Goal: Task Accomplishment & Management: Complete application form

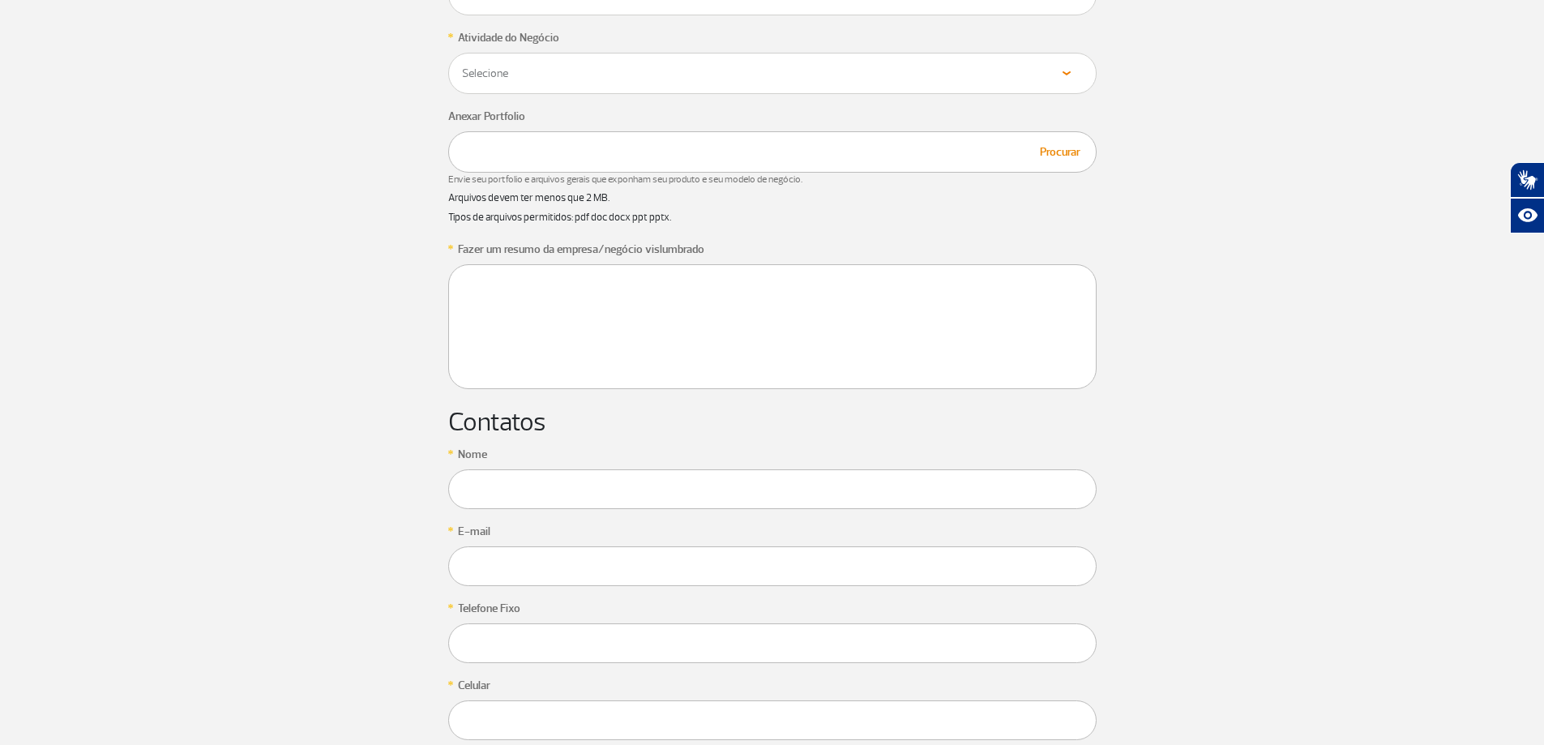
scroll to position [1216, 0]
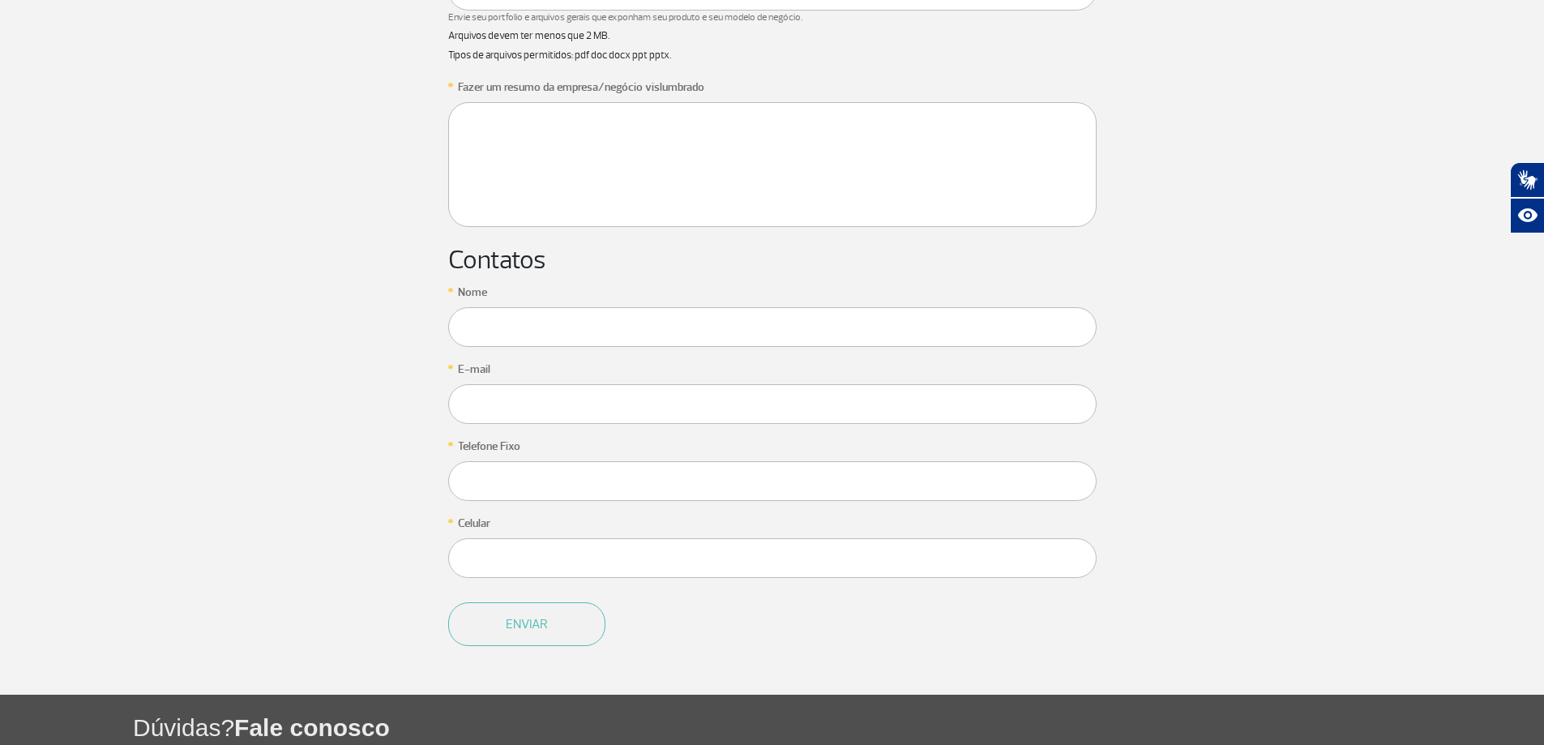
click at [677, 351] on form "* Quero abrir um negócio no RIOgaleão ou ser um Parceiro Selecione Loja Quiosqu…" at bounding box center [772, 201] width 648 height 986
click at [676, 329] on input "text" at bounding box center [772, 327] width 648 height 40
type input "CAROLINI"
type input "[EMAIL_ADDRESS][DOMAIN_NAME]"
click at [587, 473] on input "text" at bounding box center [772, 481] width 648 height 40
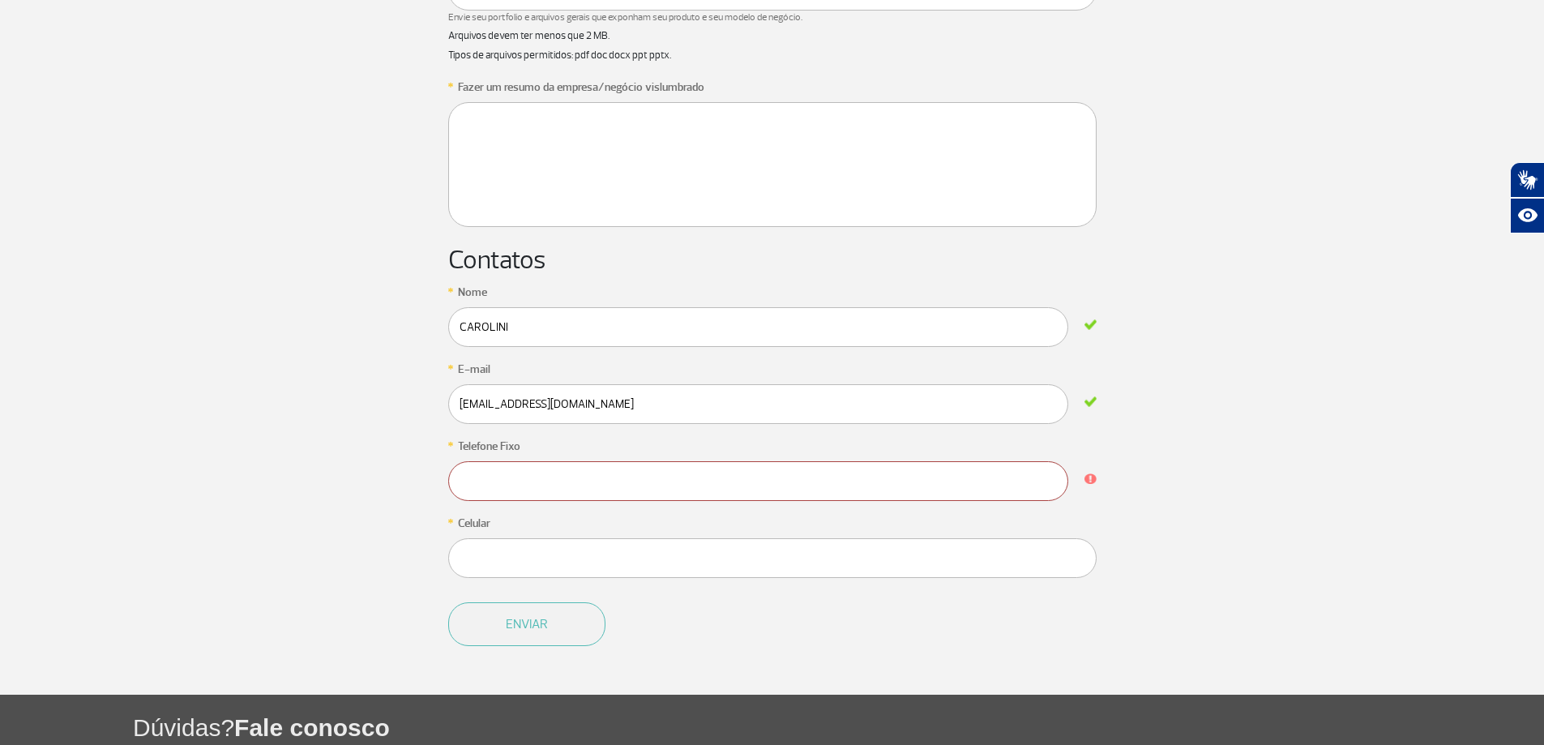
paste input "21 96746-2929"
type input "21 96746-2929"
click at [592, 564] on input "text" at bounding box center [772, 558] width 648 height 40
paste input "21 96746-2929"
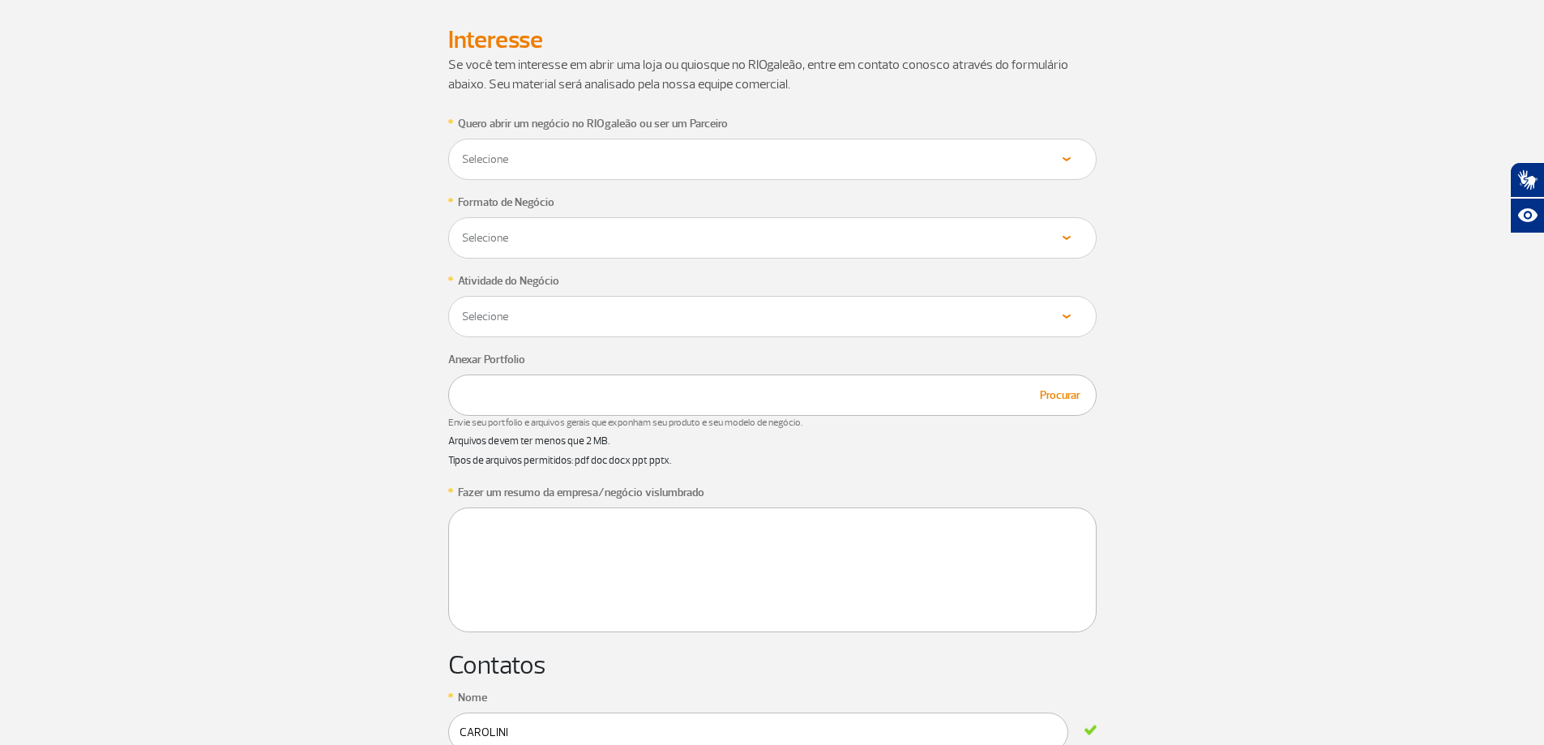
type input "21 96746-2929"
click at [605, 575] on textarea at bounding box center [772, 569] width 648 height 125
paste textarea "Olá, tudo bem? As propostas atenderam às expectativas de vocês ou se existe alg…"
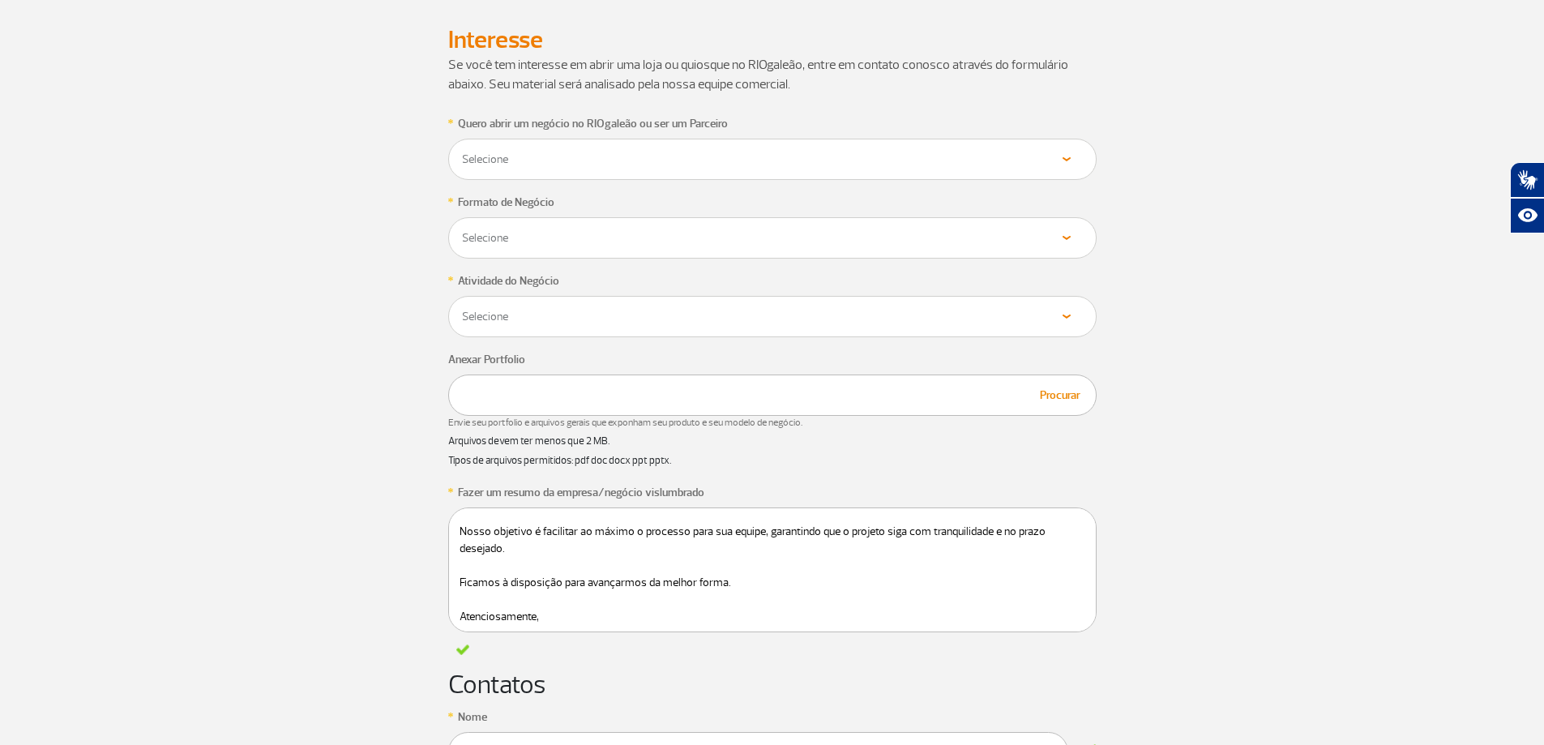
scroll to position [102, 0]
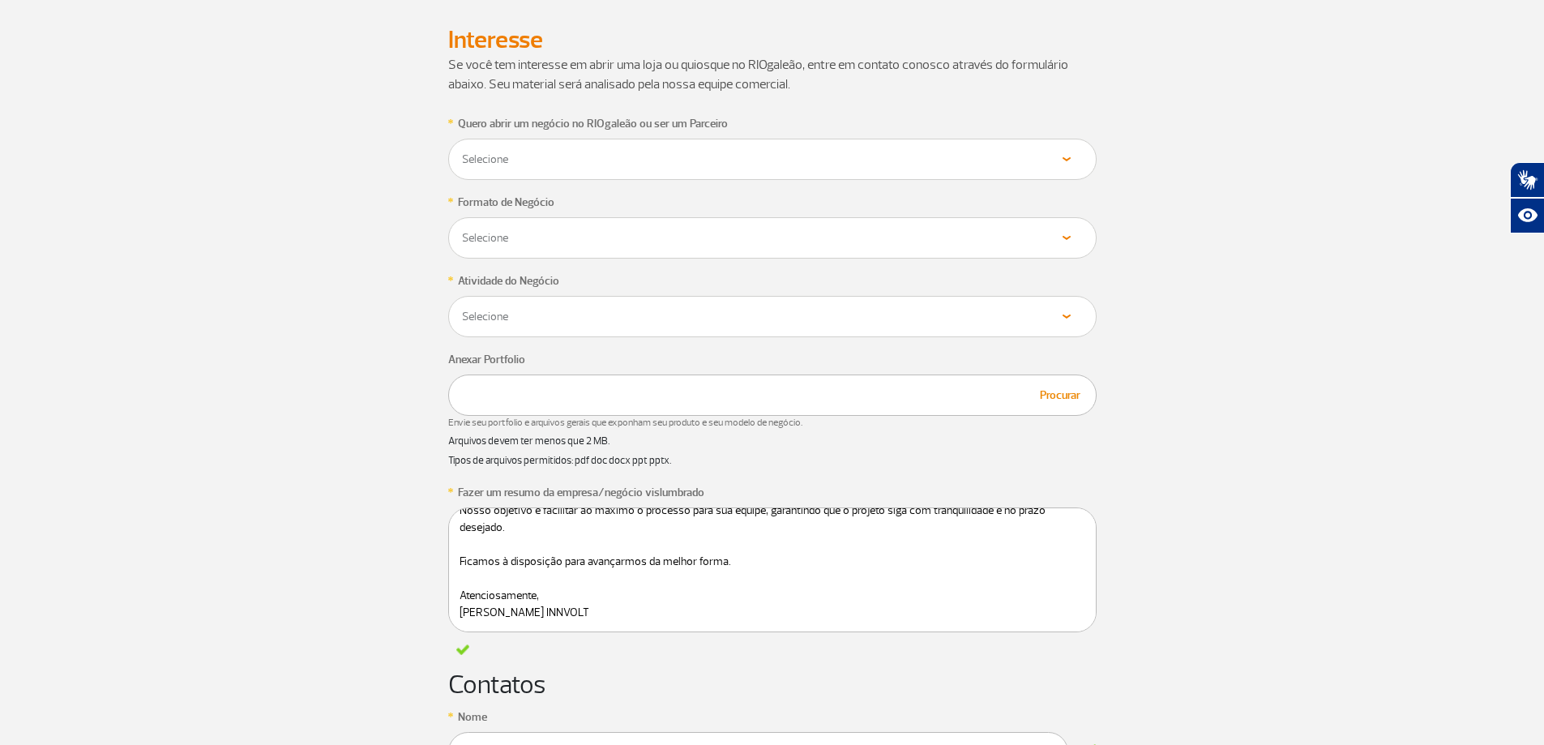
click at [508, 610] on textarea "Olá, tudo bem? As propostas atenderam às expectativas de vocês ou se existe alg…" at bounding box center [772, 569] width 648 height 125
type textarea "Olá, tudo bem? As propostas atenderam às expectativas de vocês ou se existe alg…"
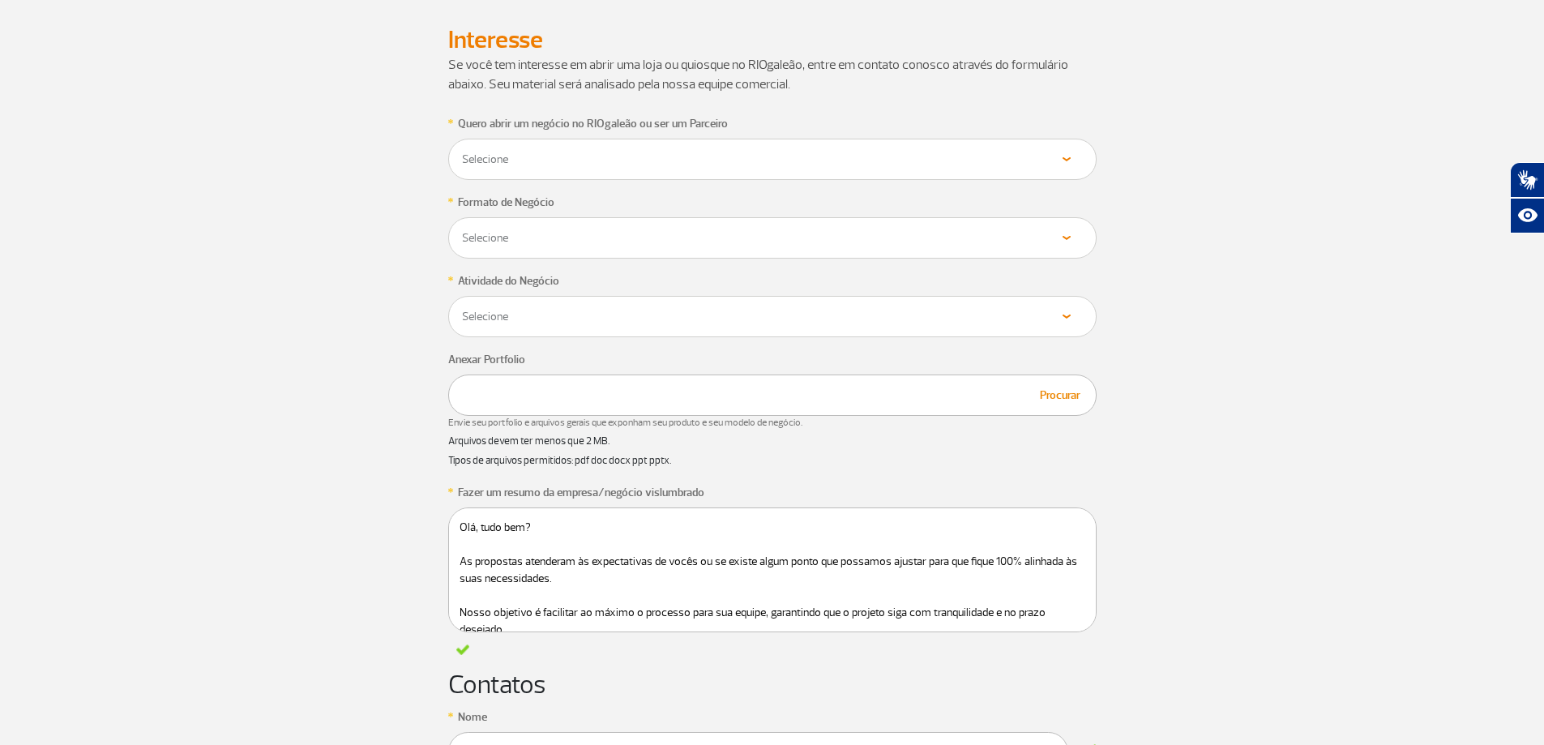
scroll to position [729, 0]
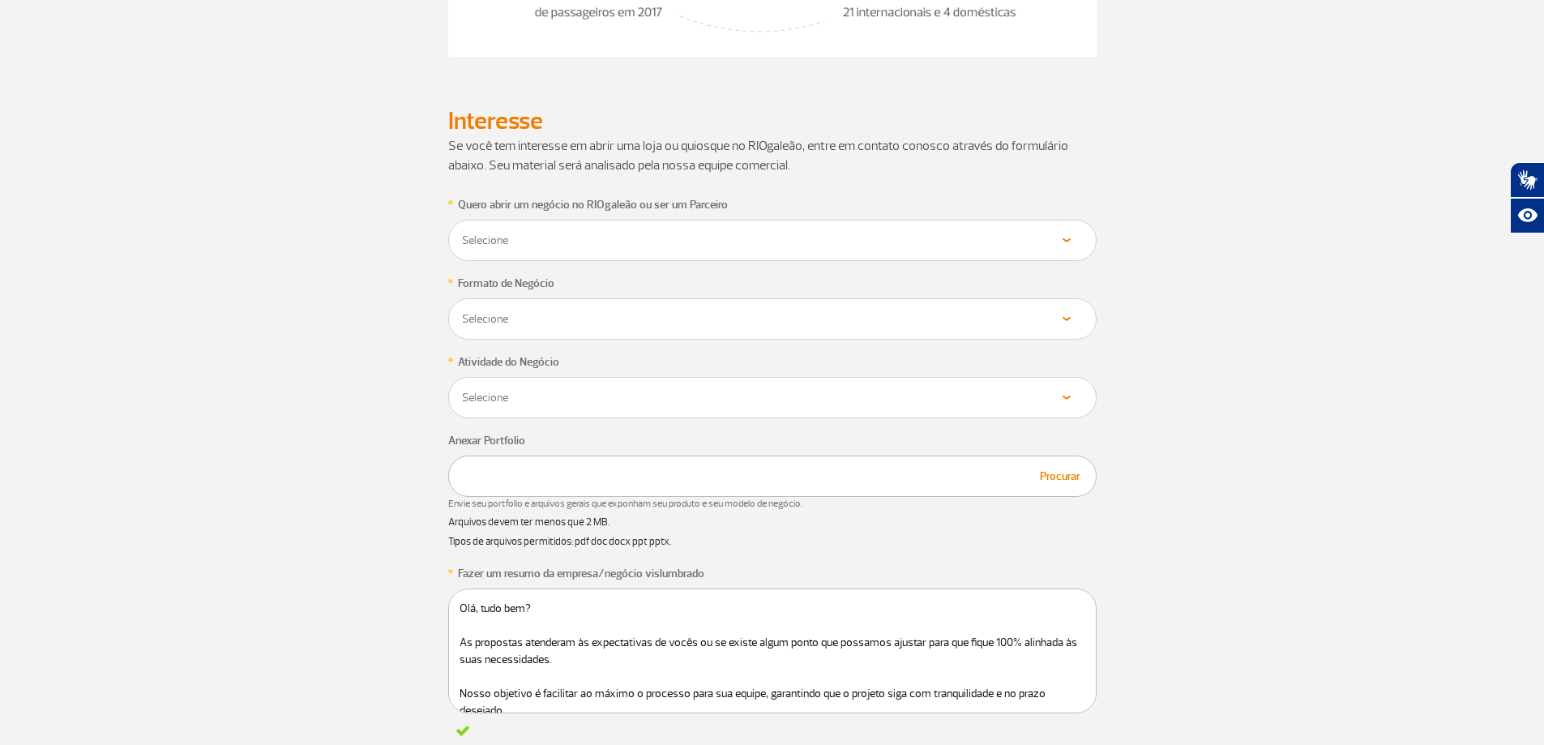
click at [647, 473] on div "Procurar" at bounding box center [772, 475] width 648 height 41
click at [1076, 479] on button "Procurar" at bounding box center [1060, 476] width 50 height 19
click at [656, 474] on p "GIG-L290-3-TP2-03-409-DE-3001-00.pdf" at bounding box center [773, 475] width 626 height 17
click at [1058, 472] on button "Procurar" at bounding box center [1060, 476] width 50 height 19
click at [635, 489] on div "Procurar" at bounding box center [772, 475] width 648 height 41
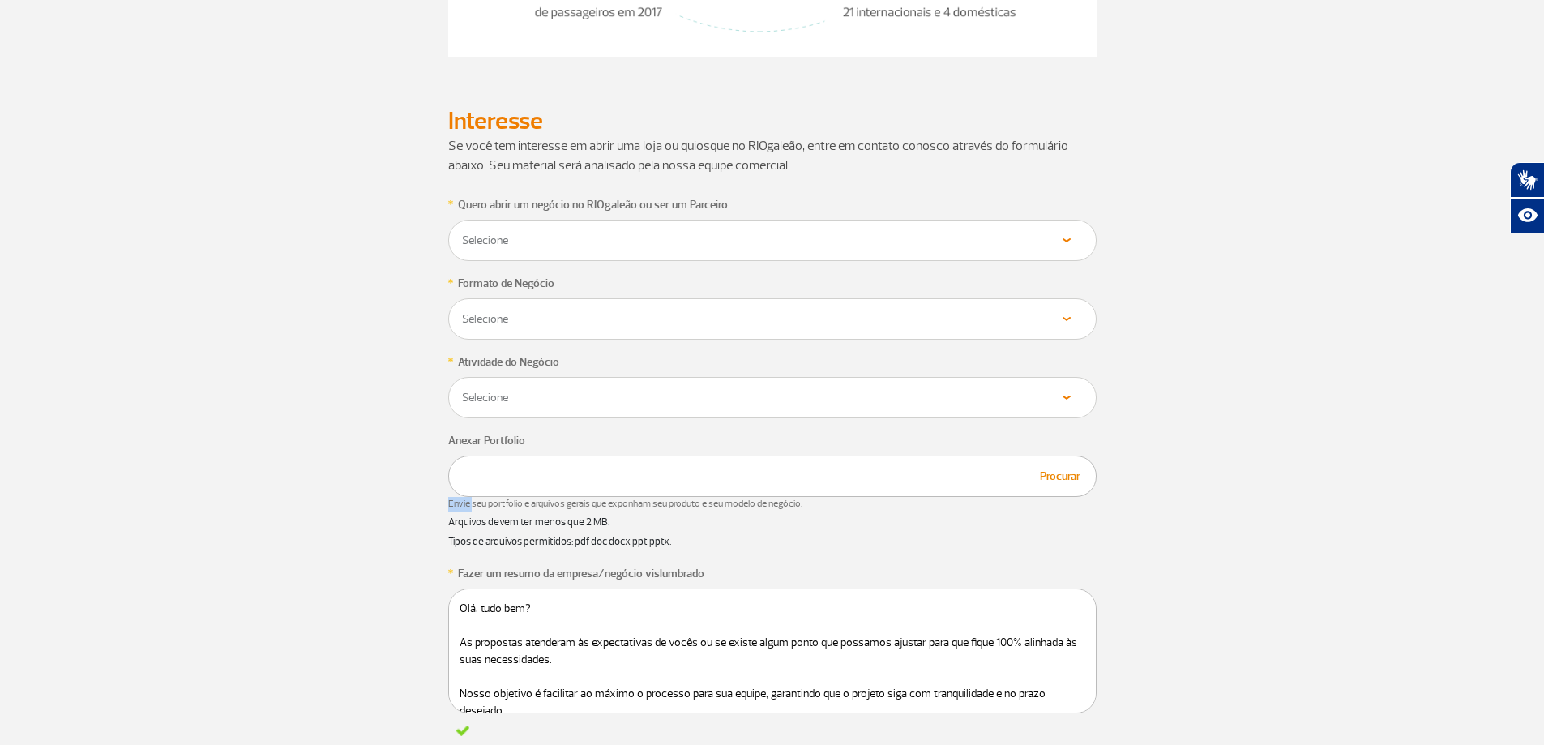
click at [635, 489] on div "Procurar" at bounding box center [772, 475] width 648 height 41
click at [953, 500] on span "Envie seu portfolio e arquivos gerais que exponham seu produto e seu modelo de …" at bounding box center [772, 504] width 648 height 15
click at [1071, 473] on button "Procurar" at bounding box center [1060, 476] width 50 height 19
click at [1220, 502] on app-form-ic "* Quero abrir um negócio no RIOgaleão ou ser um Parceiro Selecione Loja Quiosqu…" at bounding box center [773, 698] width 900 height 1006
click at [1075, 477] on button "Procurar" at bounding box center [1060, 476] width 50 height 19
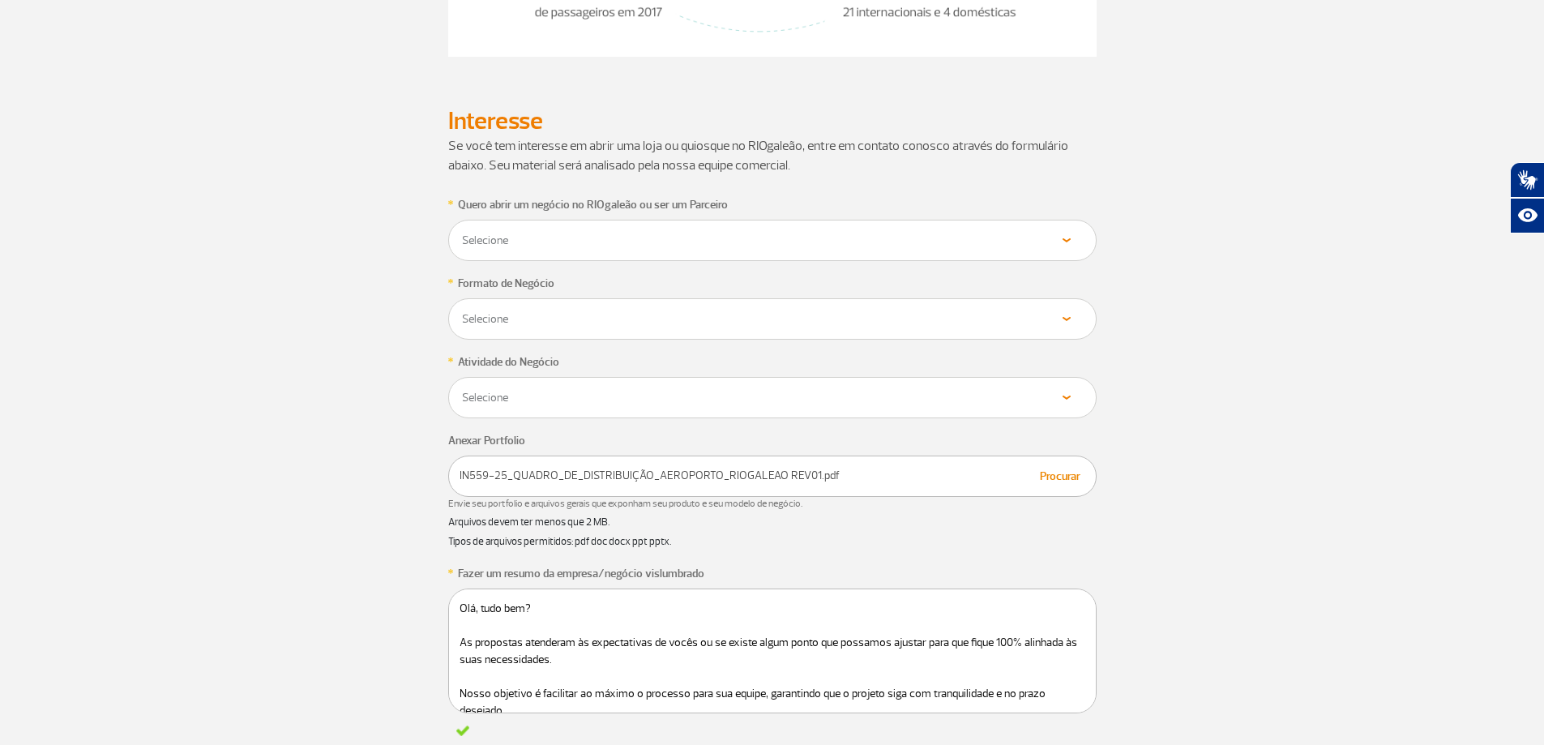
scroll to position [648, 0]
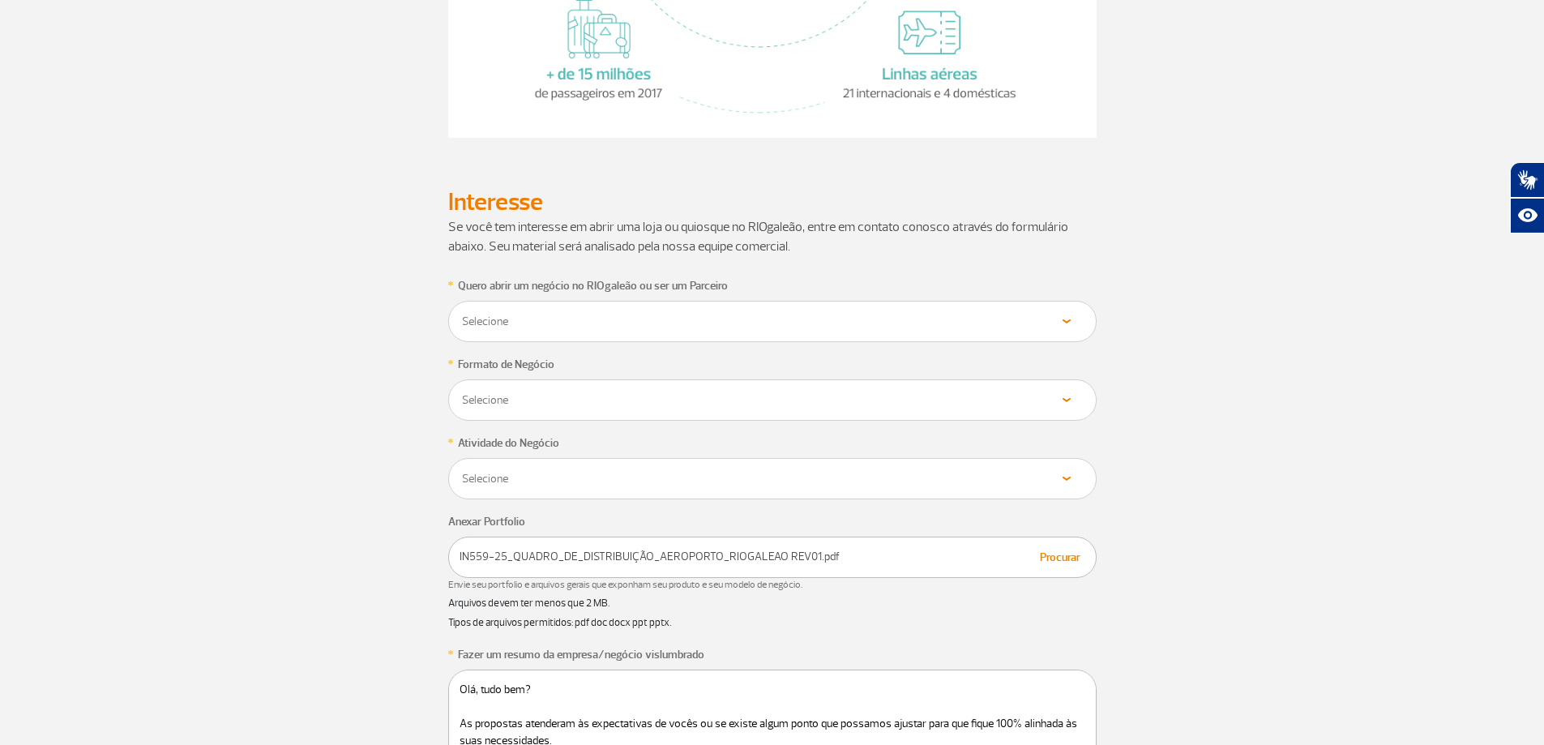
click at [563, 479] on select "Selecione Alimentos & Bebidas Joalheria, Bijouterias, Relógios Moda e Acessório…" at bounding box center [772, 478] width 622 height 15
select select "Serviços"
click at [461, 471] on select "Selecione Alimentos & Bebidas Joalheria, Bijouterias, Relógios Moda e Acessório…" at bounding box center [772, 478] width 622 height 15
click at [593, 406] on select "Selecione Próprio Franquia" at bounding box center [772, 399] width 622 height 15
select select "Próprio"
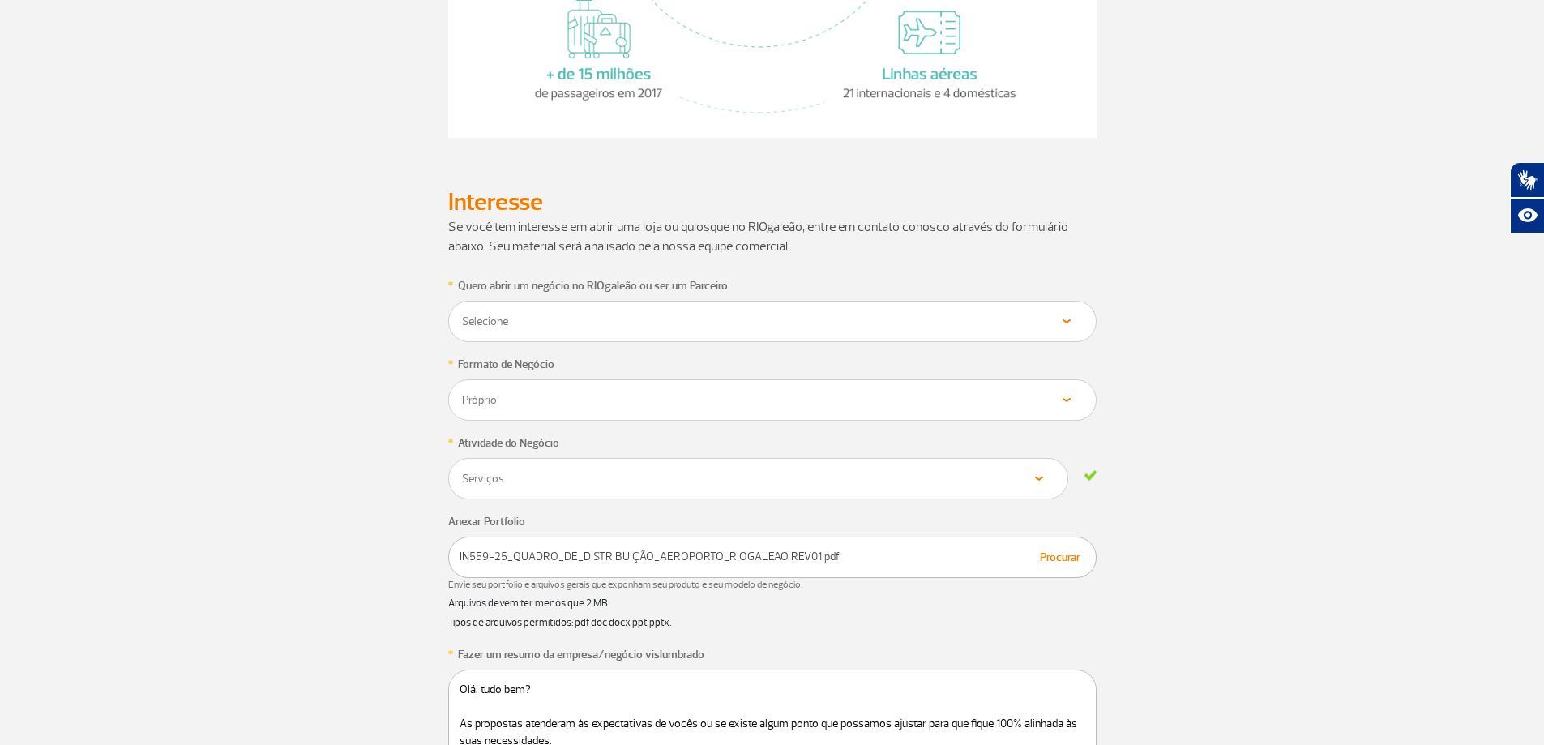
click at [461, 392] on select "Selecione Próprio Franquia" at bounding box center [772, 399] width 622 height 15
click at [598, 314] on select "Selecione Loja Quiosque Fornecedor" at bounding box center [772, 321] width 622 height 15
click at [461, 314] on select "Selecione Loja Quiosque Fornecedor" at bounding box center [772, 321] width 622 height 15
click at [515, 338] on div "Selecione Loja Quiosque Fornecedor" at bounding box center [758, 321] width 620 height 41
click at [515, 328] on select "Selecione Loja Quiosque Fornecedor" at bounding box center [758, 321] width 594 height 15
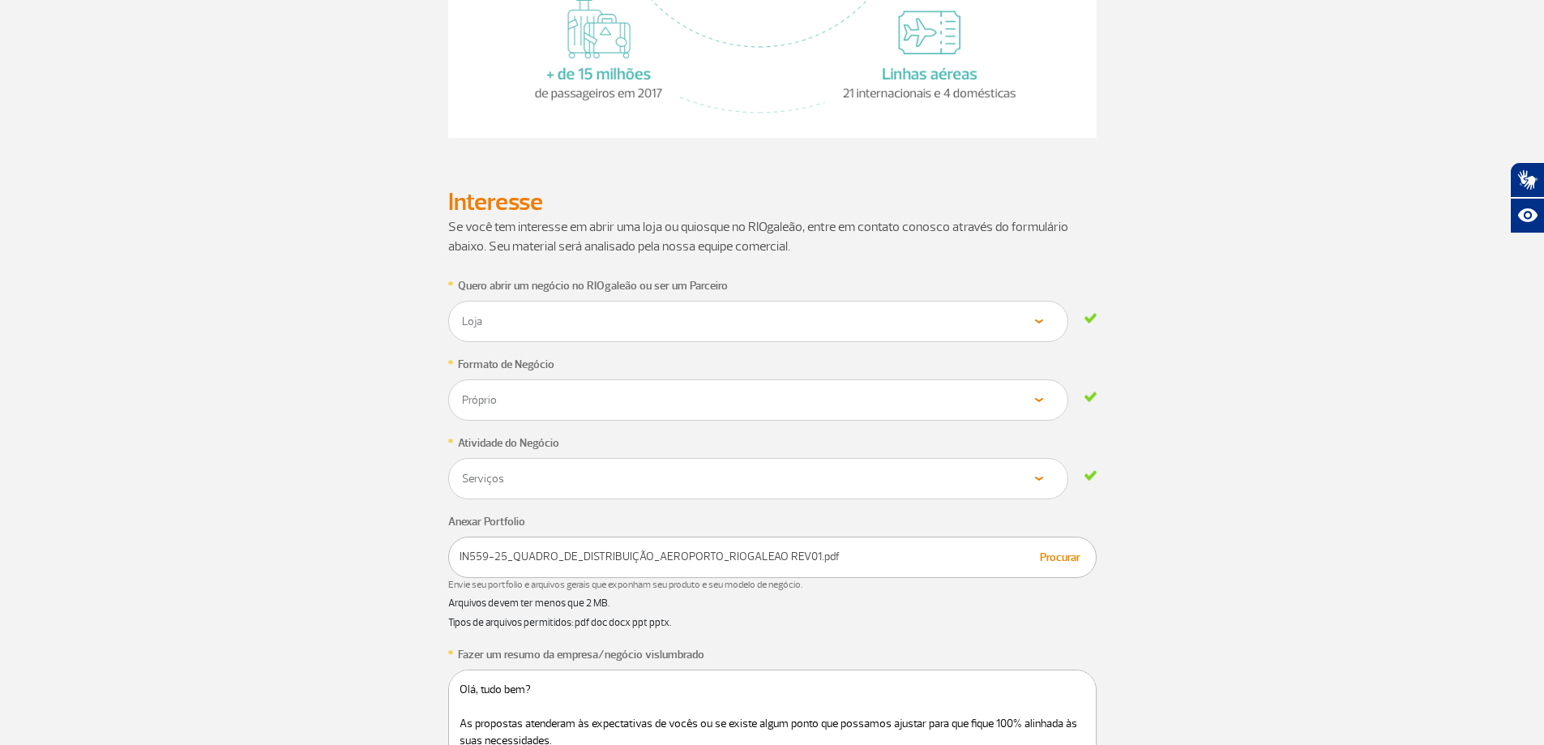
select select "Fornecedor"
click at [461, 314] on select "Selecione Loja Quiosque Fornecedor" at bounding box center [758, 321] width 594 height 15
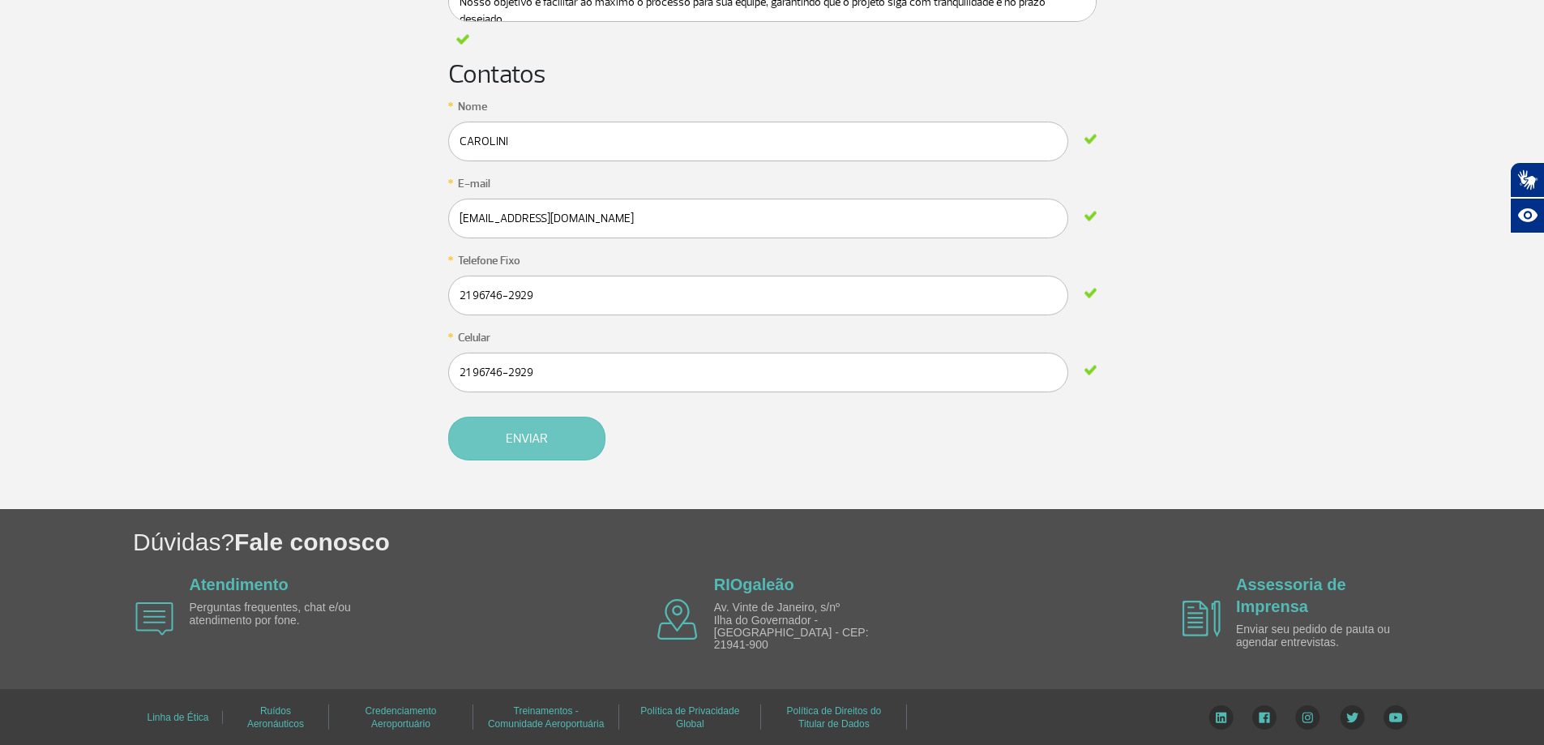
click at [495, 443] on button "Enviar" at bounding box center [526, 439] width 157 height 44
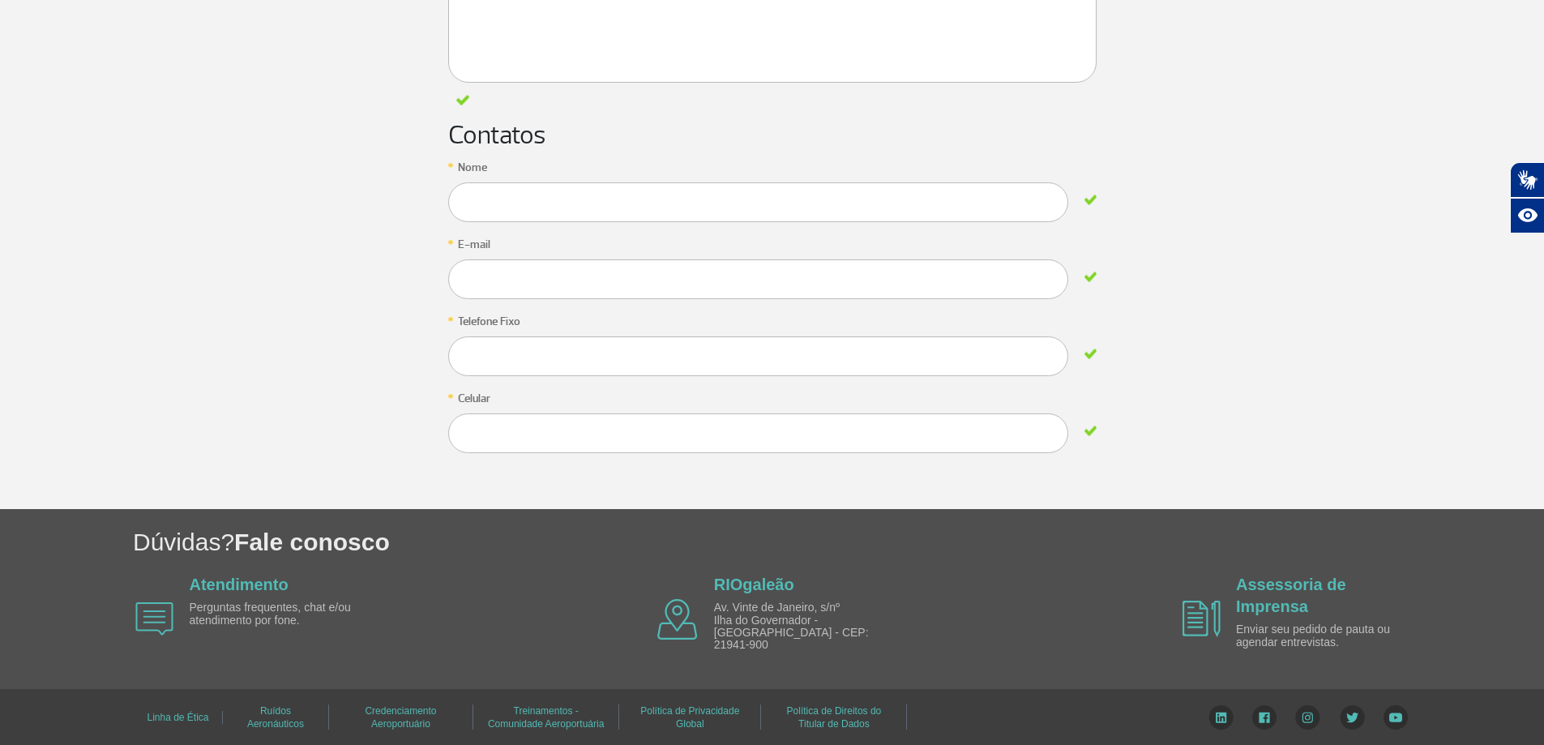
scroll to position [518, 0]
